Goal: Navigation & Orientation: Find specific page/section

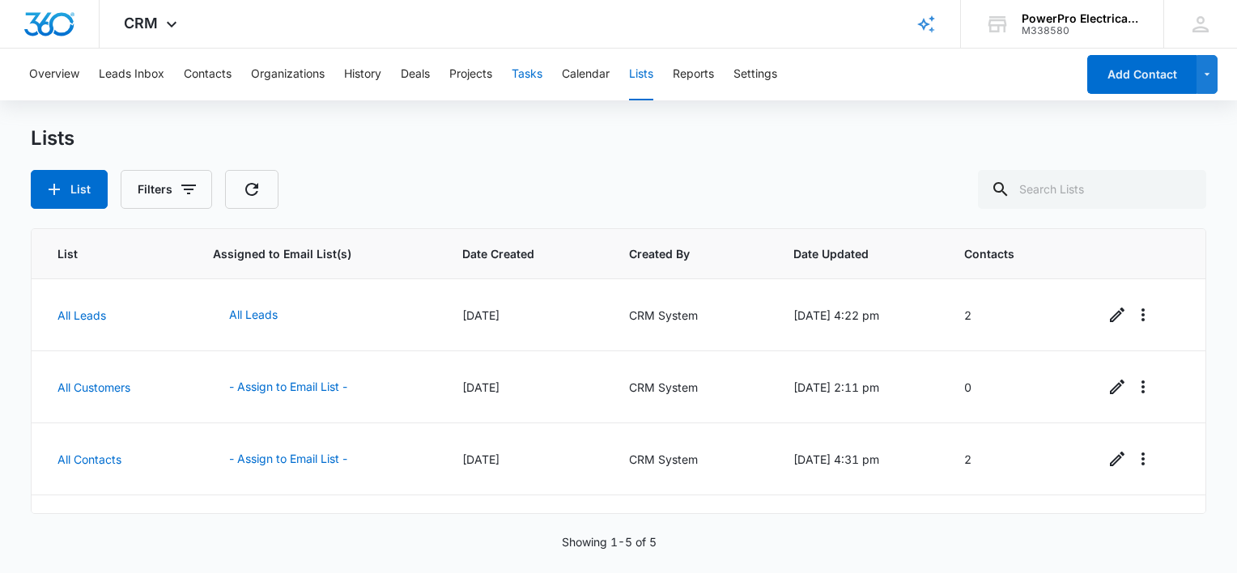
click at [535, 75] on button "Tasks" at bounding box center [527, 75] width 31 height 52
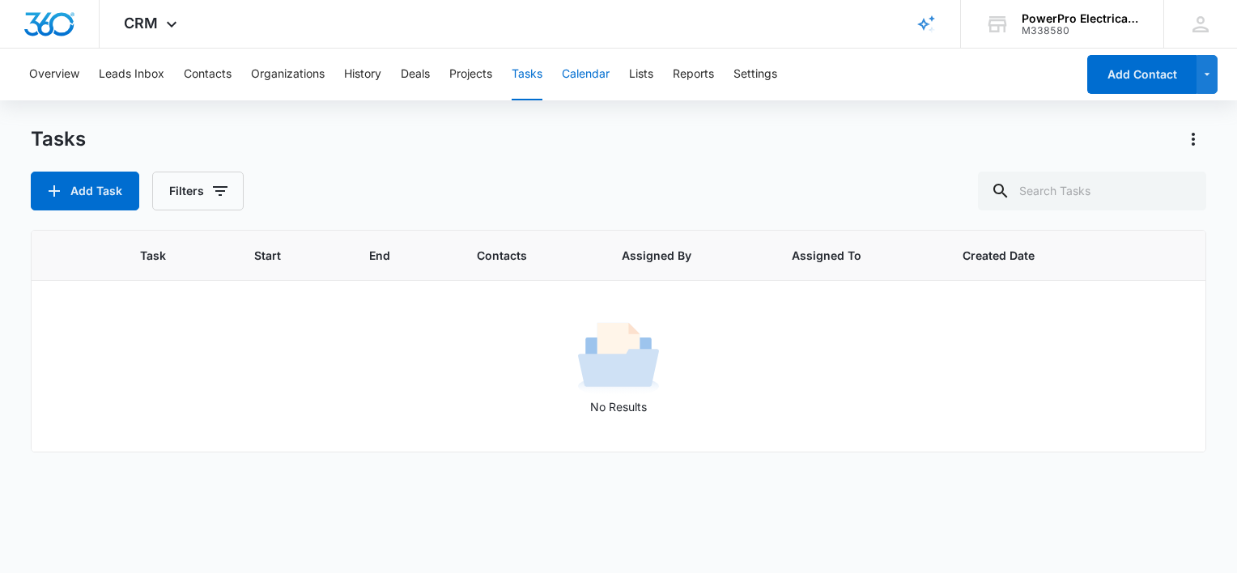
click at [596, 74] on button "Calendar" at bounding box center [586, 75] width 48 height 52
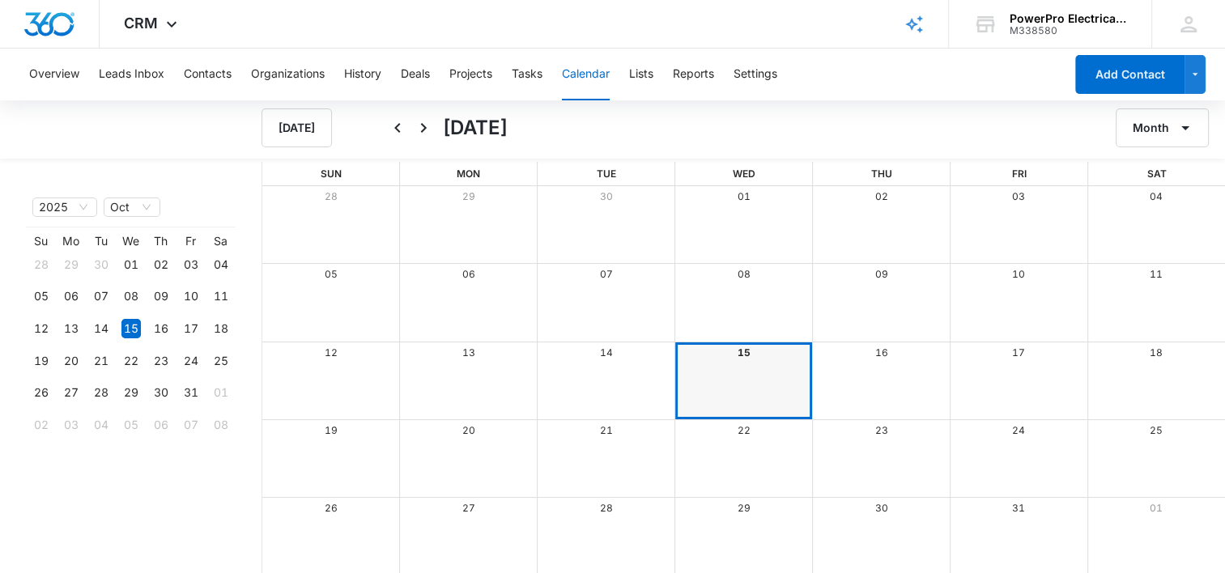
click at [721, 378] on div "Month View" at bounding box center [743, 380] width 138 height 77
click at [721, 376] on div "Month View" at bounding box center [743, 380] width 138 height 77
click at [722, 382] on div "Month View" at bounding box center [743, 380] width 138 height 77
click at [108, 73] on button "Leads Inbox" at bounding box center [132, 75] width 66 height 52
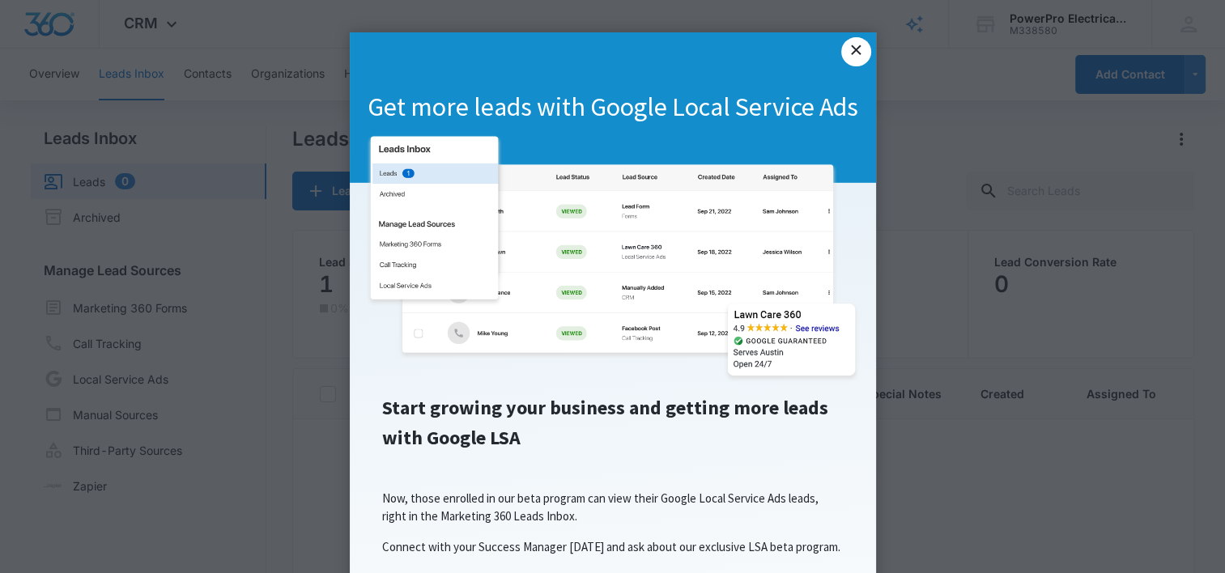
click at [858, 53] on link "×" at bounding box center [855, 51] width 29 height 29
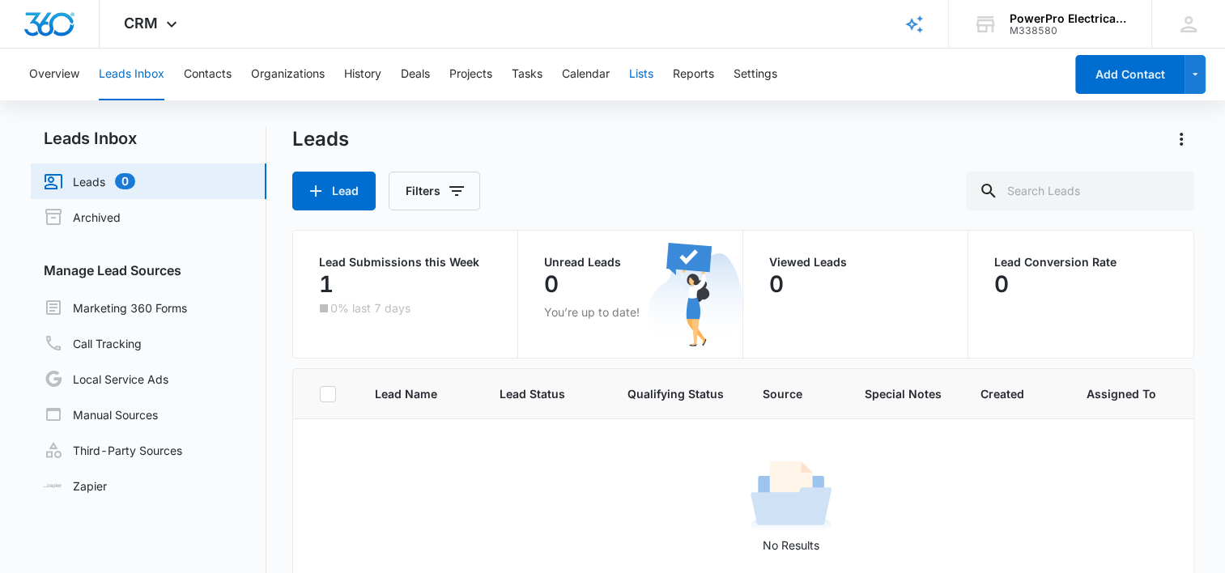
click at [647, 74] on button "Lists" at bounding box center [641, 75] width 24 height 52
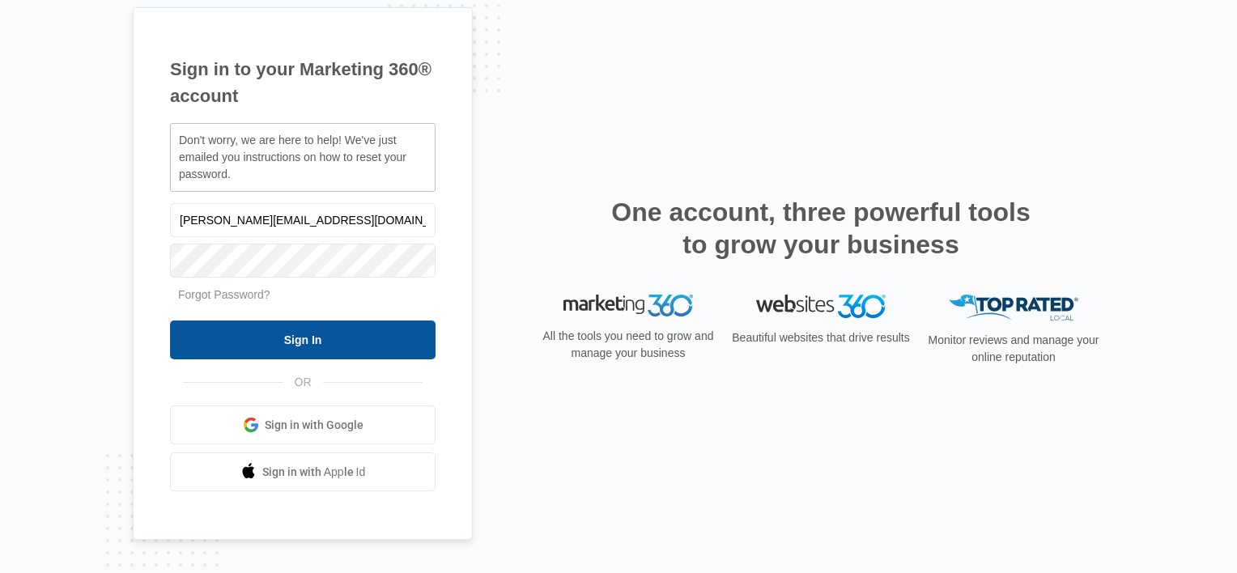
click at [314, 334] on input "Sign In" at bounding box center [303, 340] width 266 height 39
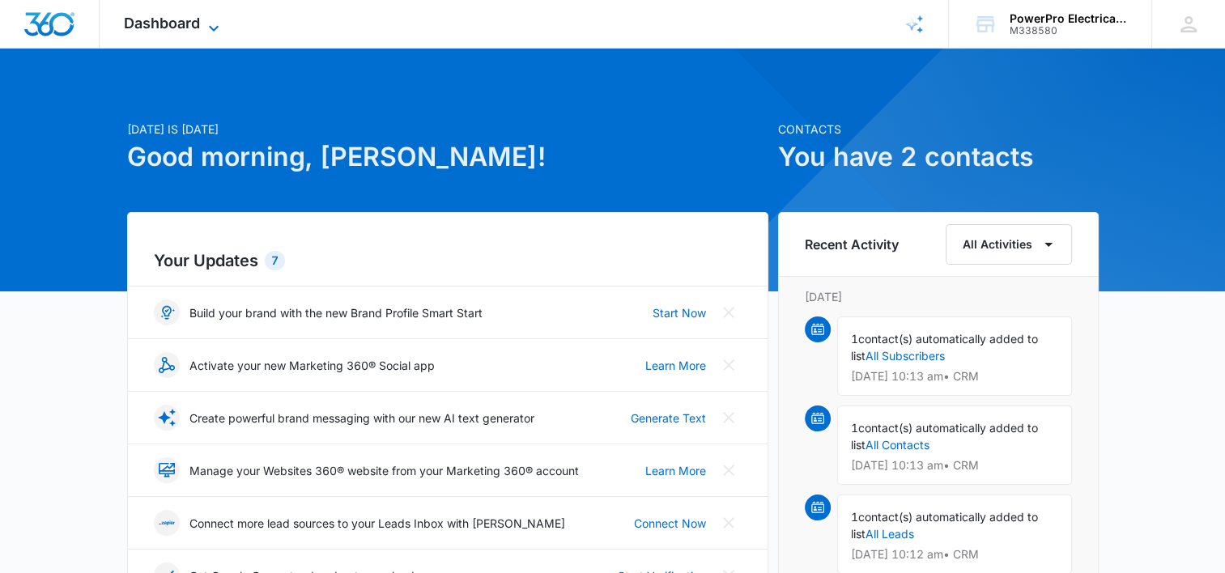
click at [213, 29] on icon at bounding box center [213, 28] width 19 height 19
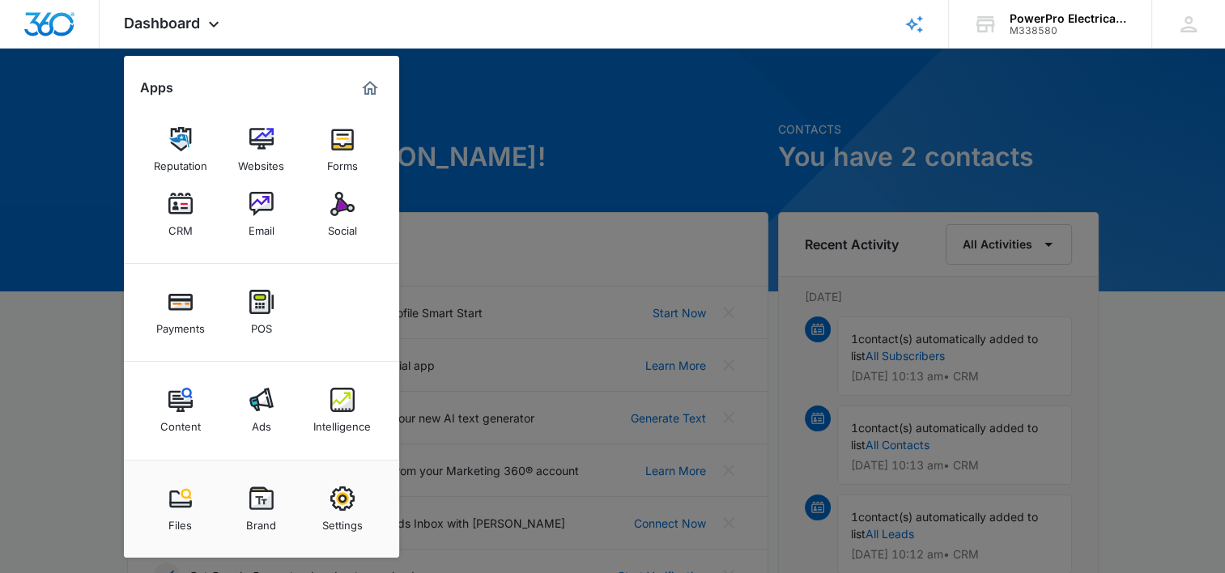
click at [508, 106] on div at bounding box center [612, 286] width 1225 height 573
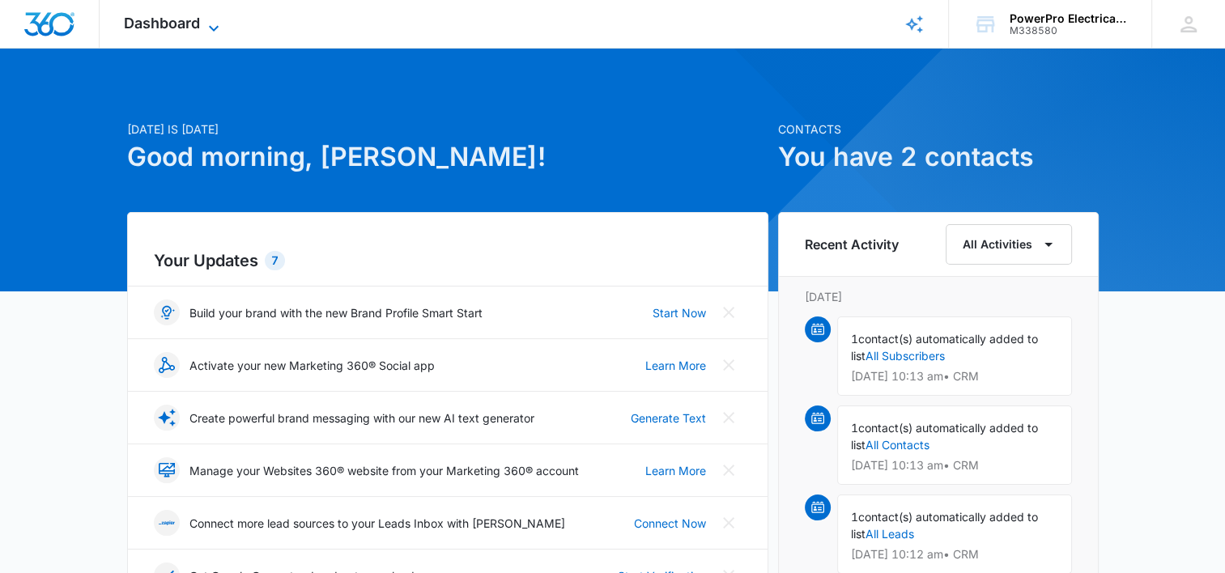
click at [210, 29] on icon at bounding box center [213, 28] width 19 height 19
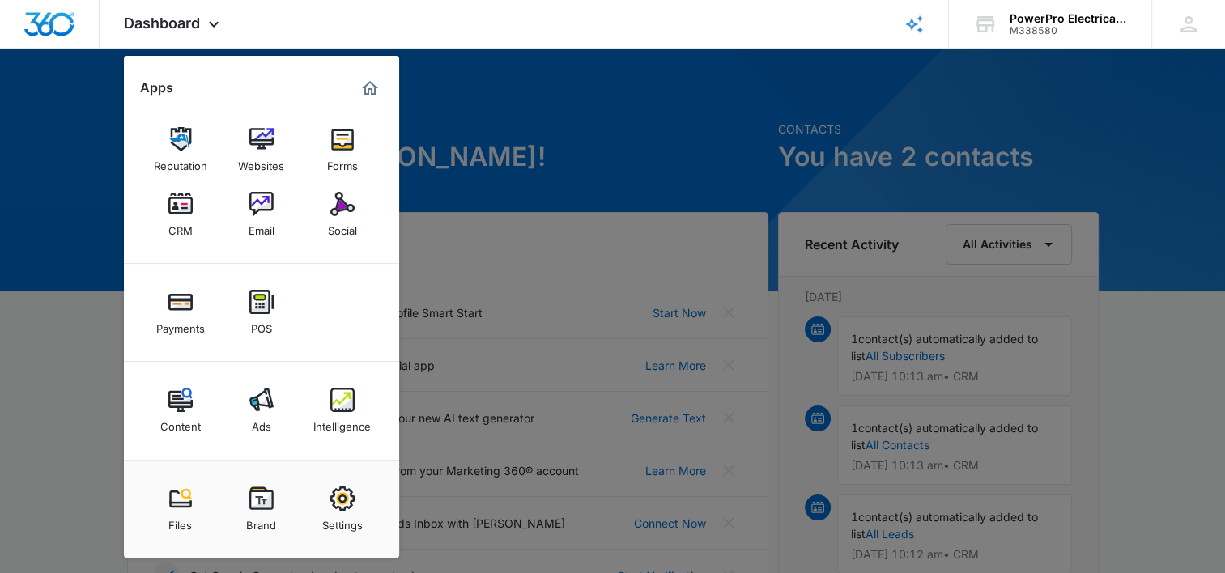
click at [563, 81] on div at bounding box center [612, 286] width 1225 height 573
